Goal: Information Seeking & Learning: Learn about a topic

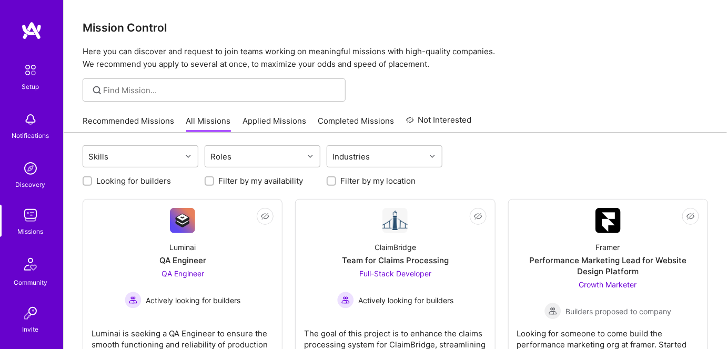
click at [273, 122] on link "Applied Missions" at bounding box center [274, 123] width 64 height 17
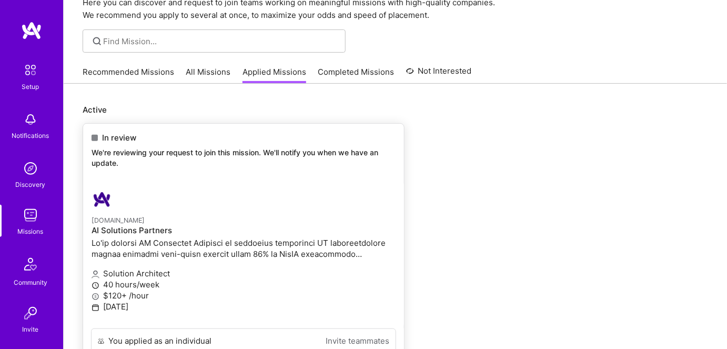
scroll to position [47, 0]
click at [203, 75] on link "All Missions" at bounding box center [208, 76] width 45 height 17
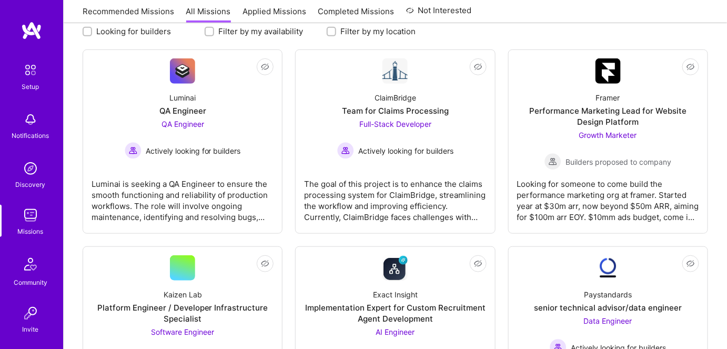
scroll to position [95, 0]
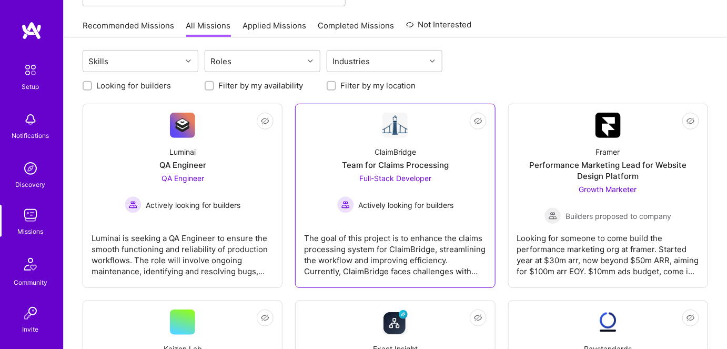
click at [377, 249] on div "The goal of this project is to enhance the claims processing system for ClaimBr…" at bounding box center [395, 250] width 182 height 53
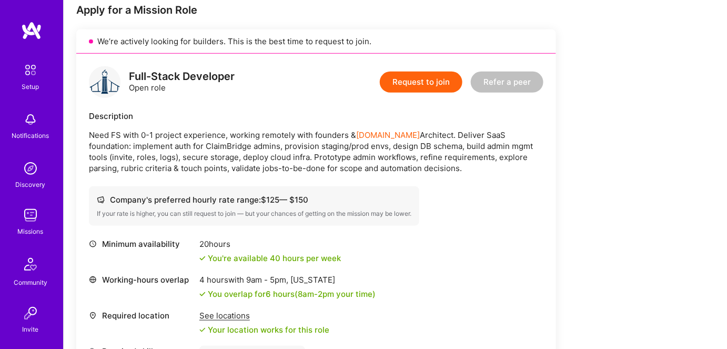
scroll to position [239, 0]
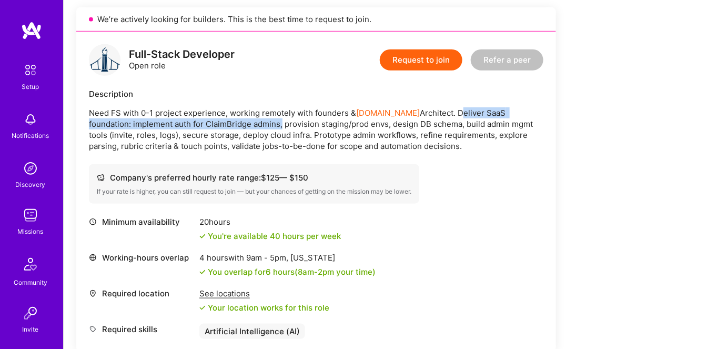
drag, startPoint x: 425, startPoint y: 108, endPoint x: 234, endPoint y: 123, distance: 191.4
click at [234, 123] on p "Need FS with 0-1 project experience, working remotely with founders & [DOMAIN_N…" at bounding box center [316, 129] width 454 height 44
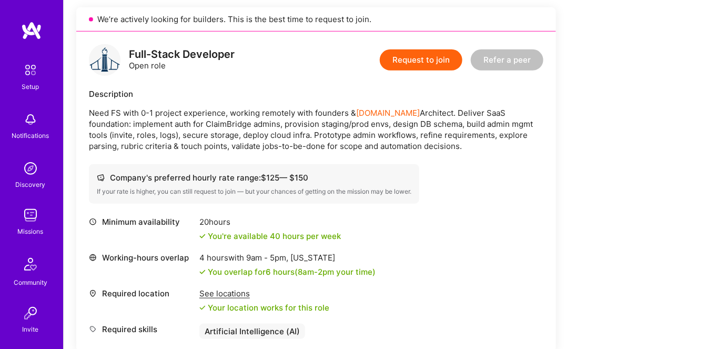
click at [454, 148] on p "Need FS with 0-1 project experience, working remotely with founders & [DOMAIN_N…" at bounding box center [316, 129] width 454 height 44
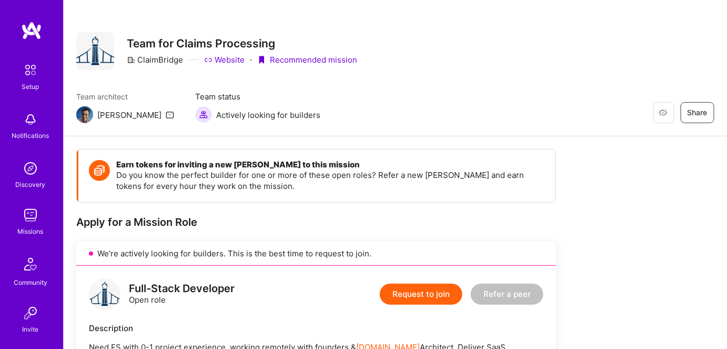
scroll to position [0, 0]
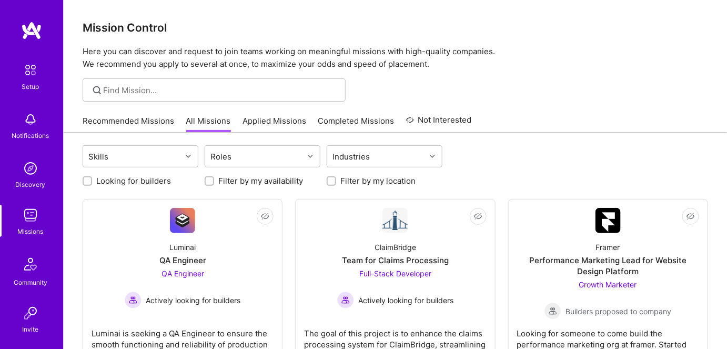
scroll to position [95, 0]
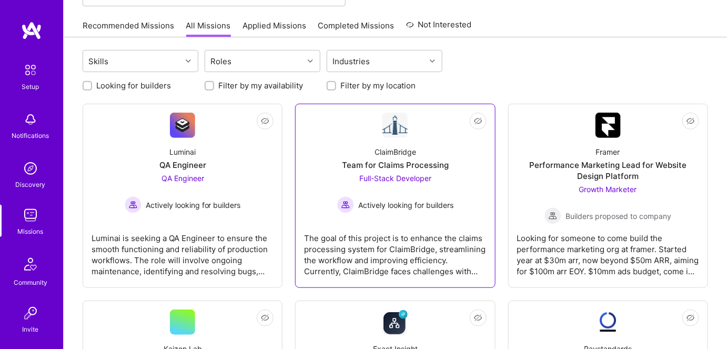
click at [405, 151] on div "ClaimBridge" at bounding box center [395, 151] width 42 height 11
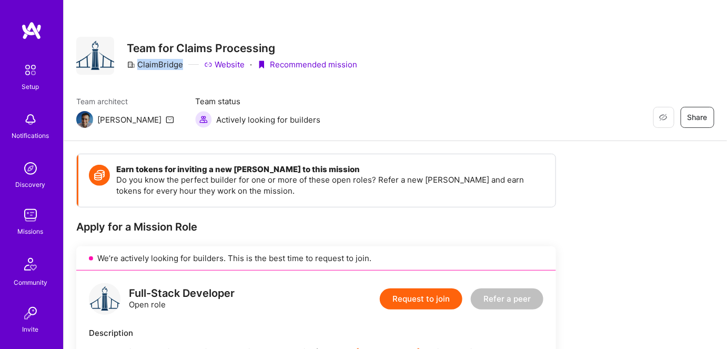
click at [181, 66] on div "ClaimBridge Website · Recommended mission" at bounding box center [242, 64] width 230 height 11
copy div "ClaimBridge"
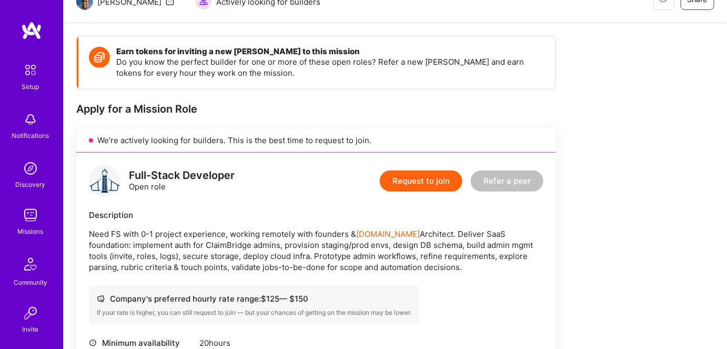
scroll to position [239, 0]
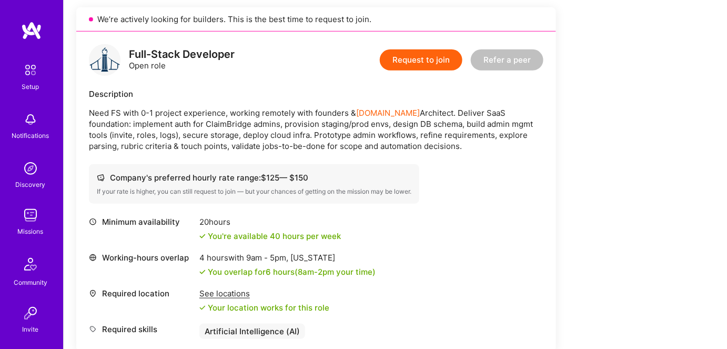
click at [640, 176] on div "Earn tokens for inviting a new [PERSON_NAME] to this mission Do you know the pe…" at bounding box center [391, 241] width 631 height 652
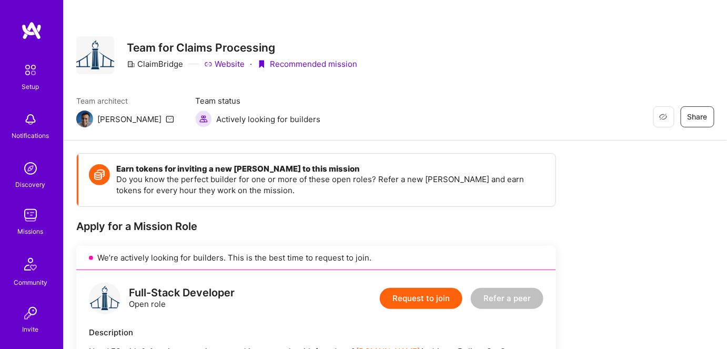
scroll to position [0, 0]
